Goal: Information Seeking & Learning: Learn about a topic

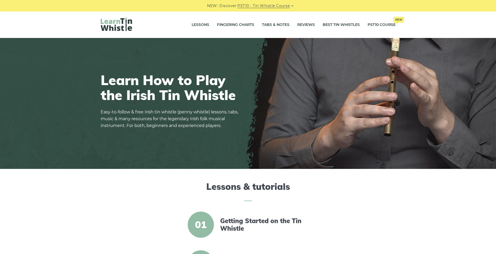
scroll to position [105, 0]
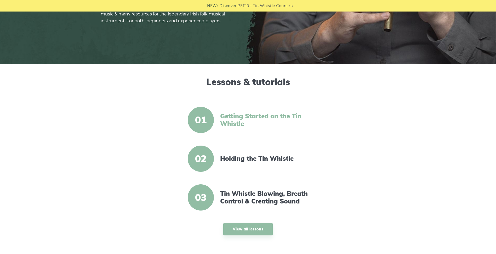
click at [269, 115] on link "Getting Started on the Tin Whistle" at bounding box center [265, 119] width 90 height 15
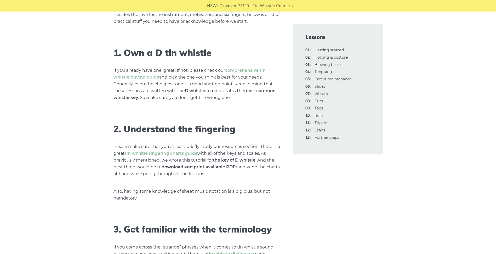
scroll to position [314, 0]
click at [182, 152] on link "tin whistle fingering charts guide" at bounding box center [161, 152] width 73 height 5
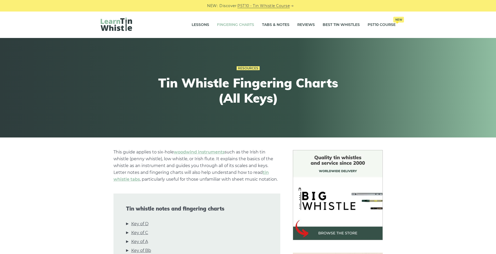
scroll to position [105, 0]
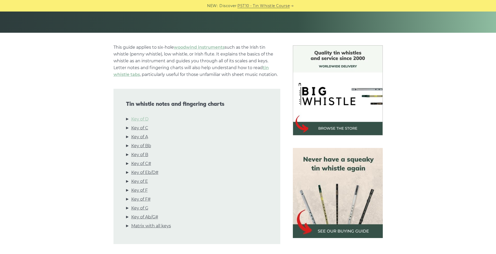
click at [148, 117] on link "Key of D" at bounding box center [139, 119] width 17 height 7
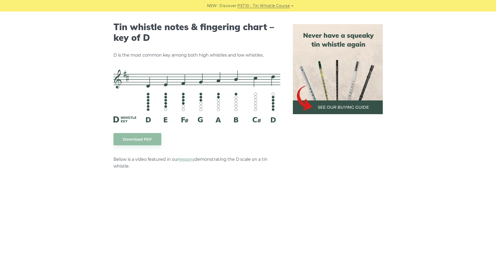
scroll to position [814, 0]
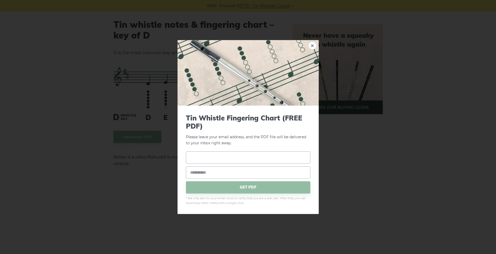
click at [198, 157] on input "text" at bounding box center [248, 157] width 124 height 12
type input "**********"
click at [200, 171] on input "email" at bounding box center [248, 172] width 124 height 12
type input "**********"
click at [254, 187] on span "GET PDF" at bounding box center [248, 187] width 124 height 12
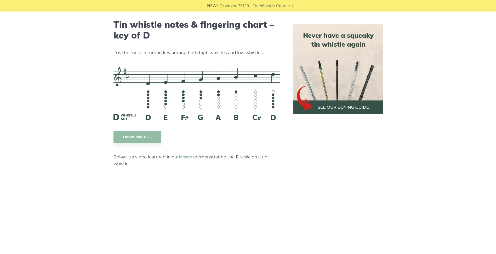
click at [331, 83] on img at bounding box center [338, 69] width 90 height 90
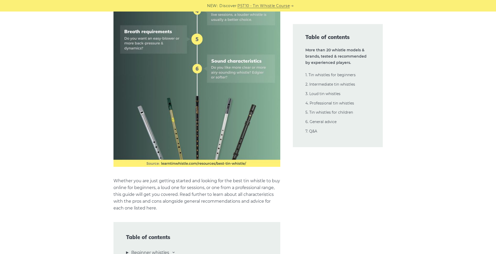
scroll to position [418, 0]
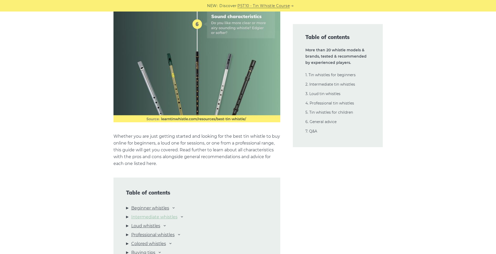
click at [171, 217] on link "Intermediate whistles" at bounding box center [154, 216] width 46 height 7
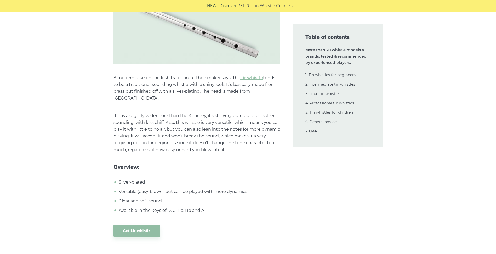
scroll to position [3681, 0]
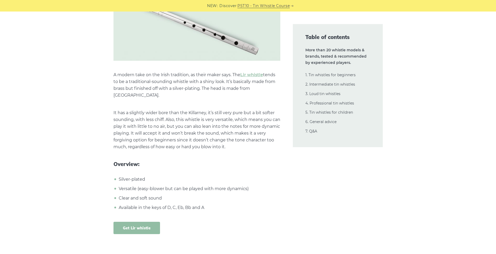
click at [141, 221] on link "Get Lir whistle" at bounding box center [136, 227] width 47 height 12
